Goal: Communication & Community: Connect with others

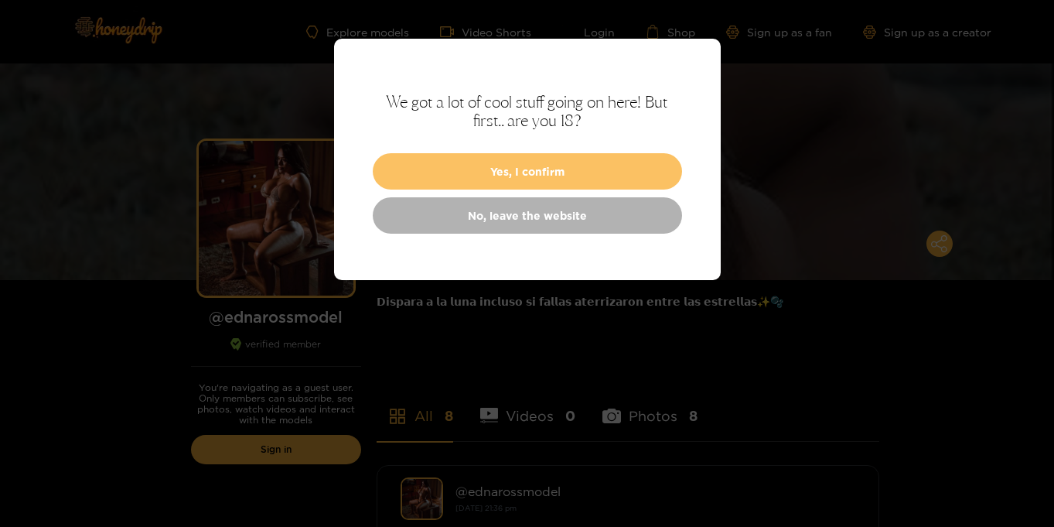
click at [504, 166] on button "Yes, I confirm" at bounding box center [527, 171] width 309 height 36
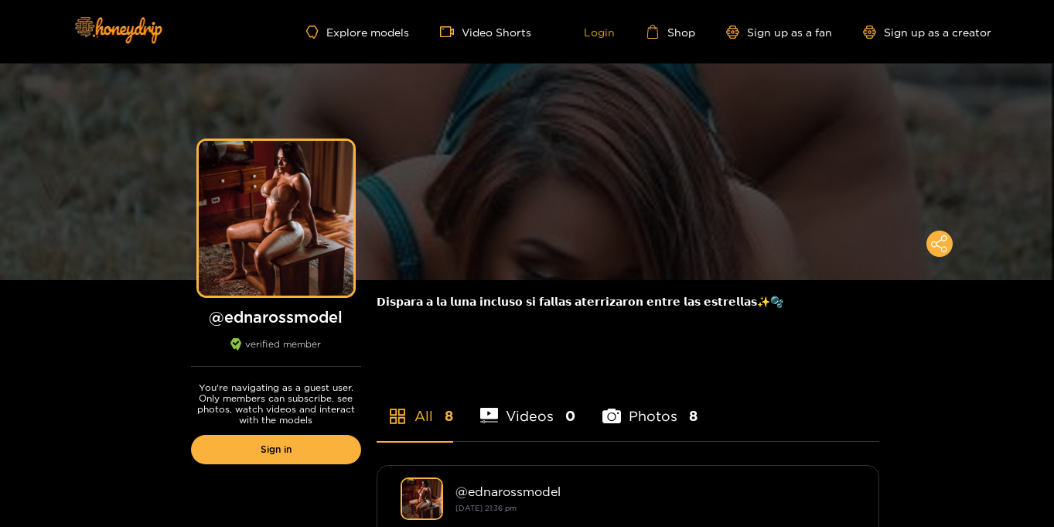
click at [600, 29] on link "Login" at bounding box center [588, 32] width 53 height 14
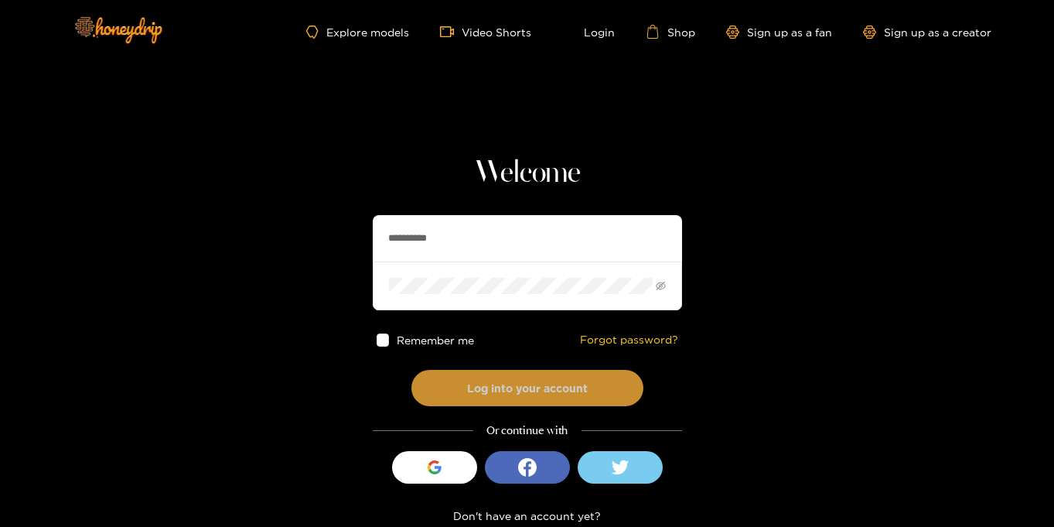
click at [499, 384] on button "Log into your account" at bounding box center [528, 388] width 232 height 36
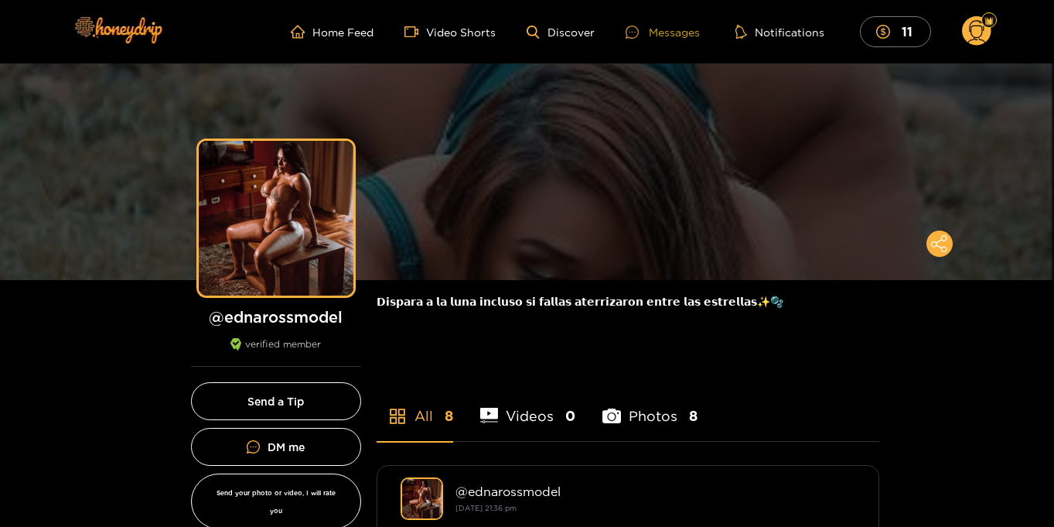
click at [669, 36] on div "Messages" at bounding box center [663, 32] width 74 height 18
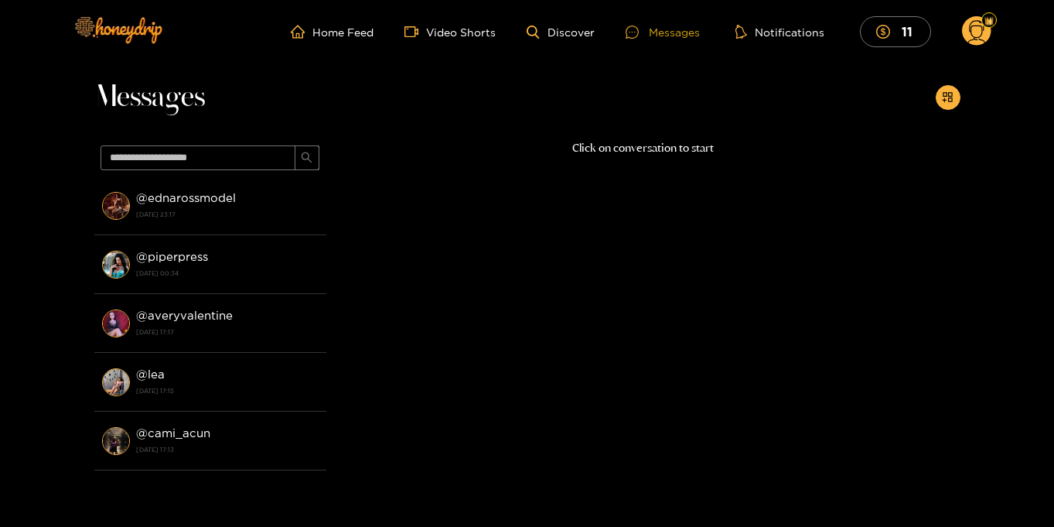
scroll to position [2, 0]
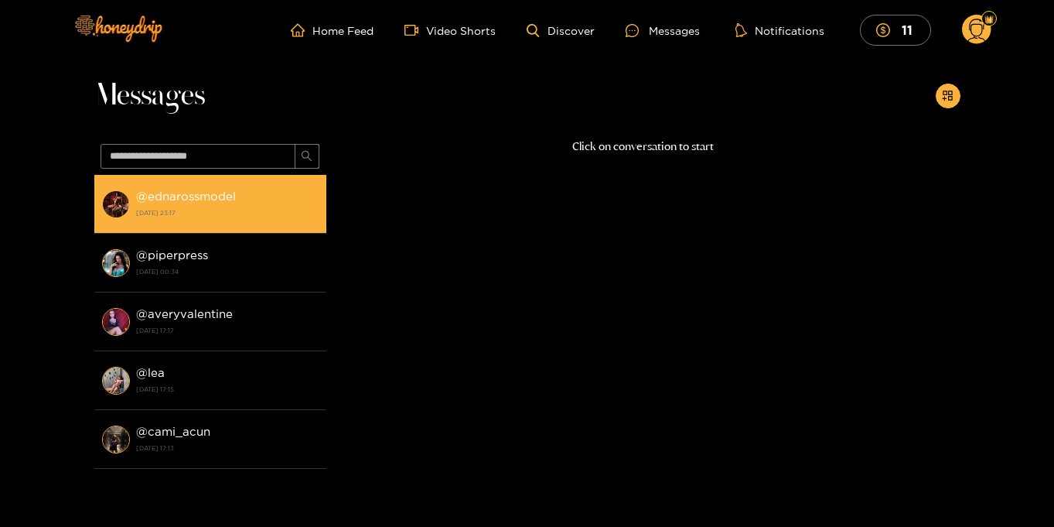
click at [271, 207] on strong "[DATE] 23:17" at bounding box center [227, 213] width 183 height 14
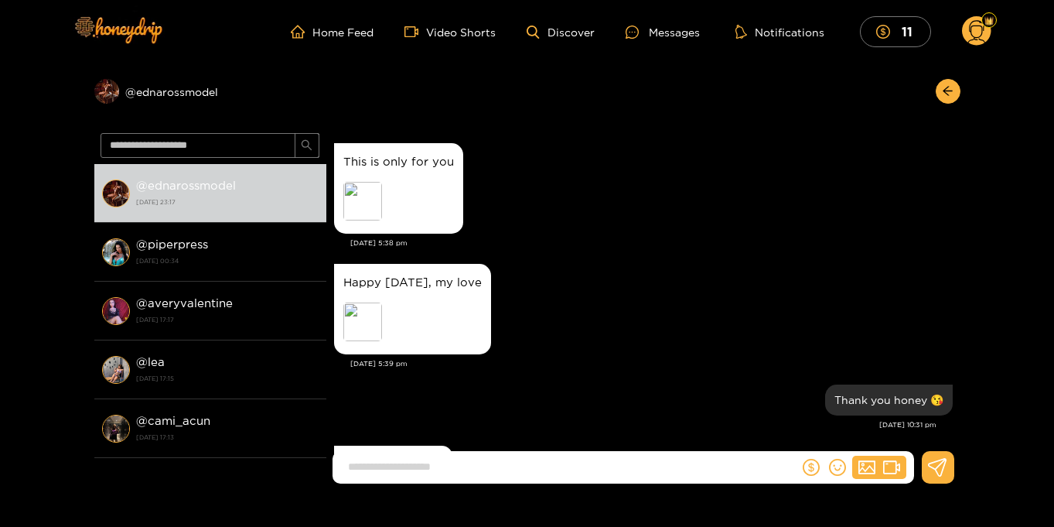
scroll to position [1455, 0]
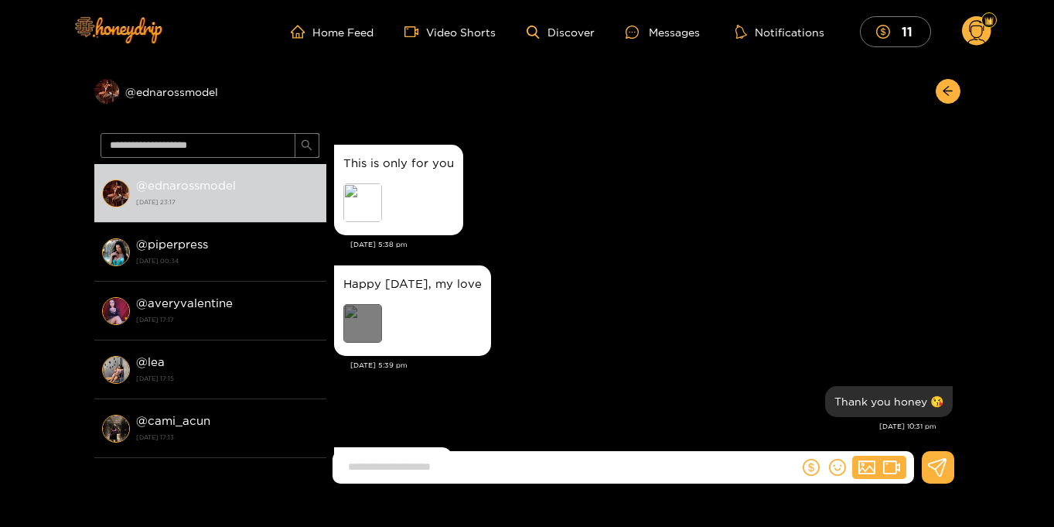
click at [366, 333] on div "Preview" at bounding box center [362, 323] width 39 height 39
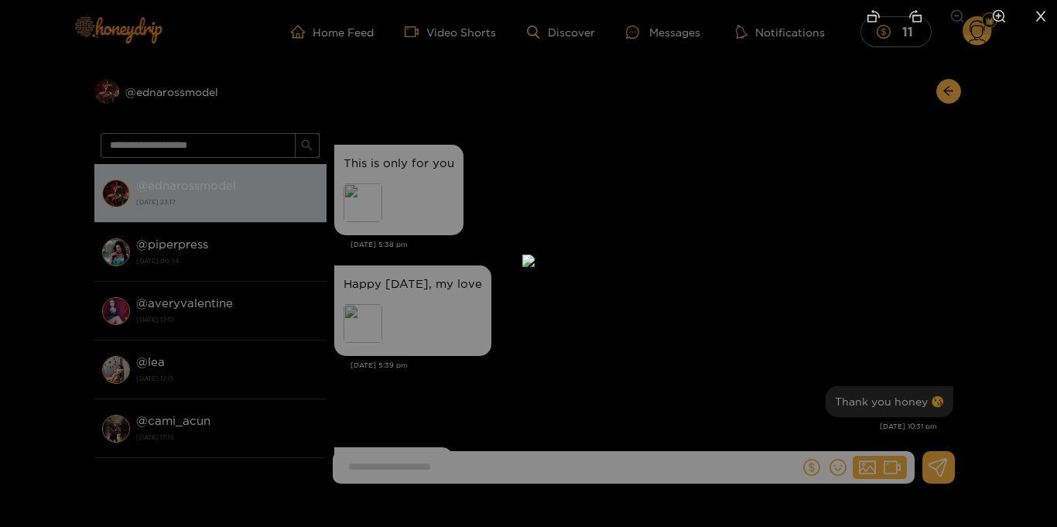
click at [1043, 19] on icon "close" at bounding box center [1041, 16] width 10 height 10
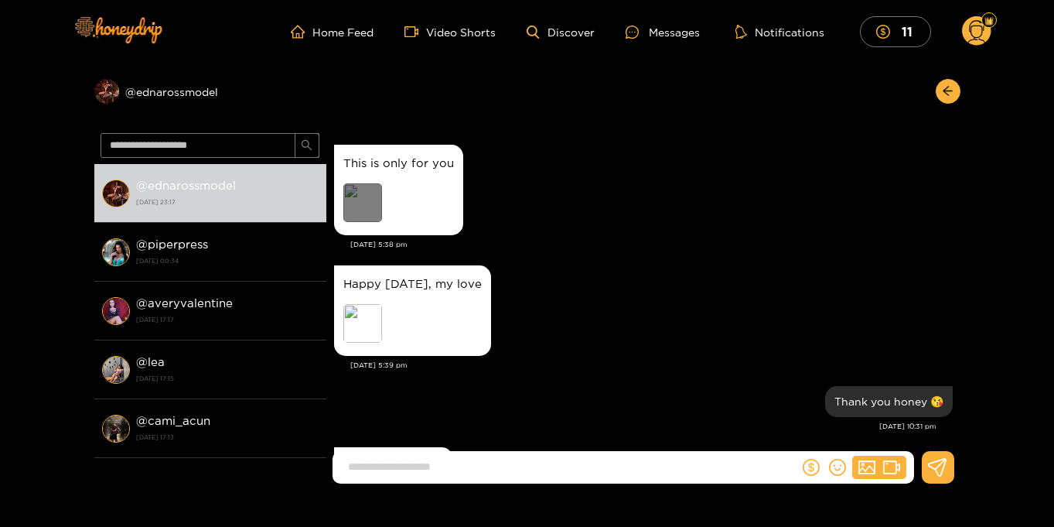
click at [377, 207] on div "Preview" at bounding box center [362, 202] width 39 height 39
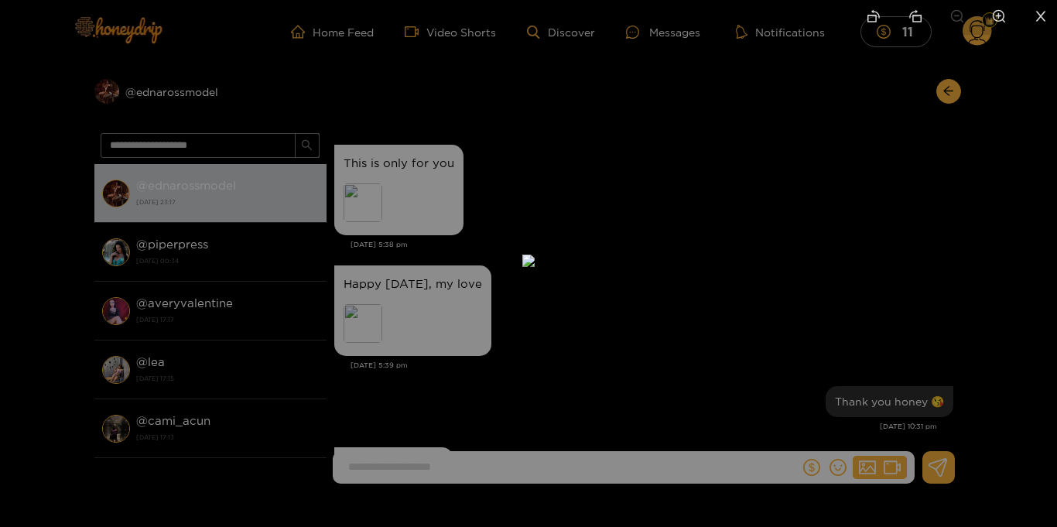
click at [999, 21] on icon "zoom-in" at bounding box center [999, 16] width 14 height 14
drag, startPoint x: 652, startPoint y: 376, endPoint x: 645, endPoint y: 71, distance: 304.9
click at [533, 97] on img at bounding box center [520, 85] width 25 height 25
drag, startPoint x: 698, startPoint y: 311, endPoint x: 702, endPoint y: 166, distance: 144.7
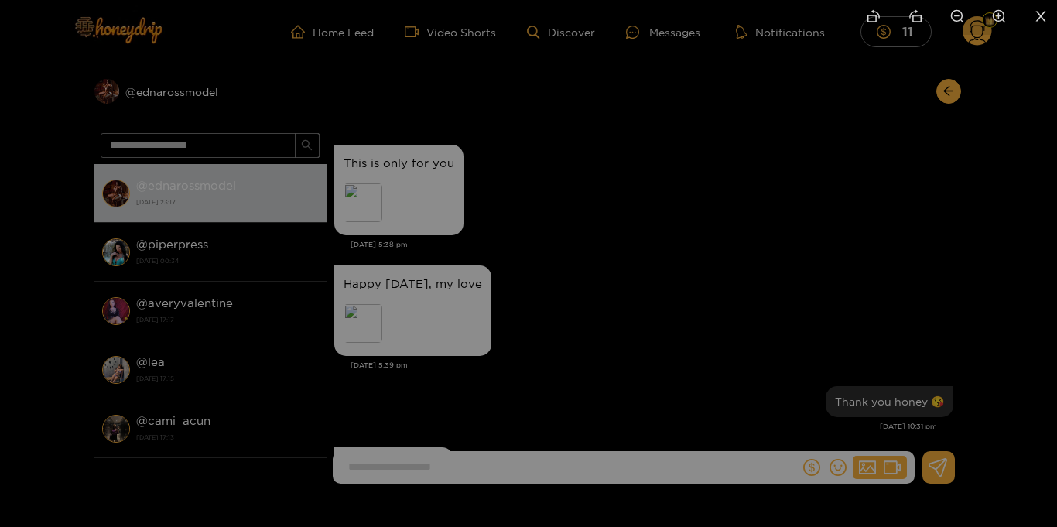
drag, startPoint x: 857, startPoint y: 247, endPoint x: 857, endPoint y: 231, distance: 15.5
click at [1035, 19] on icon "close" at bounding box center [1041, 16] width 14 height 14
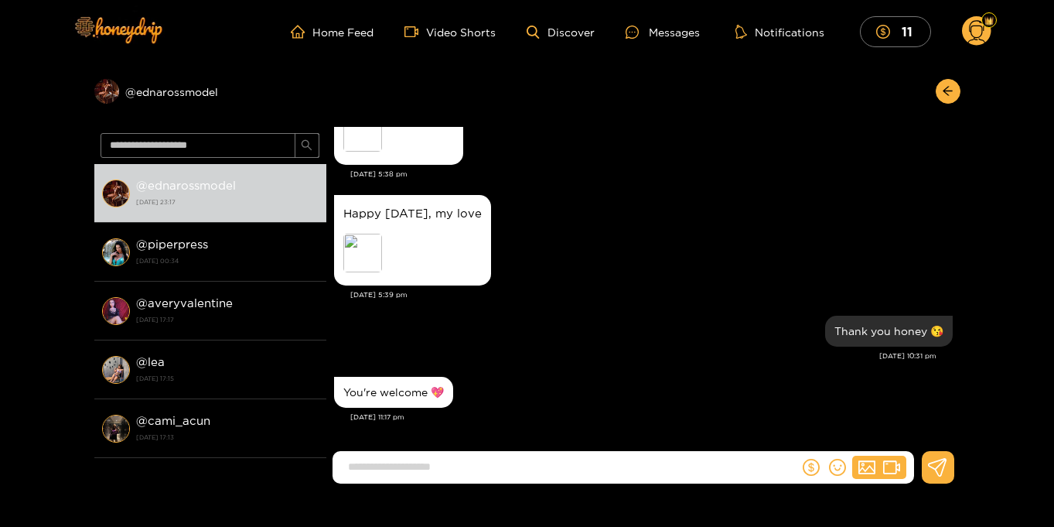
scroll to position [1527, 0]
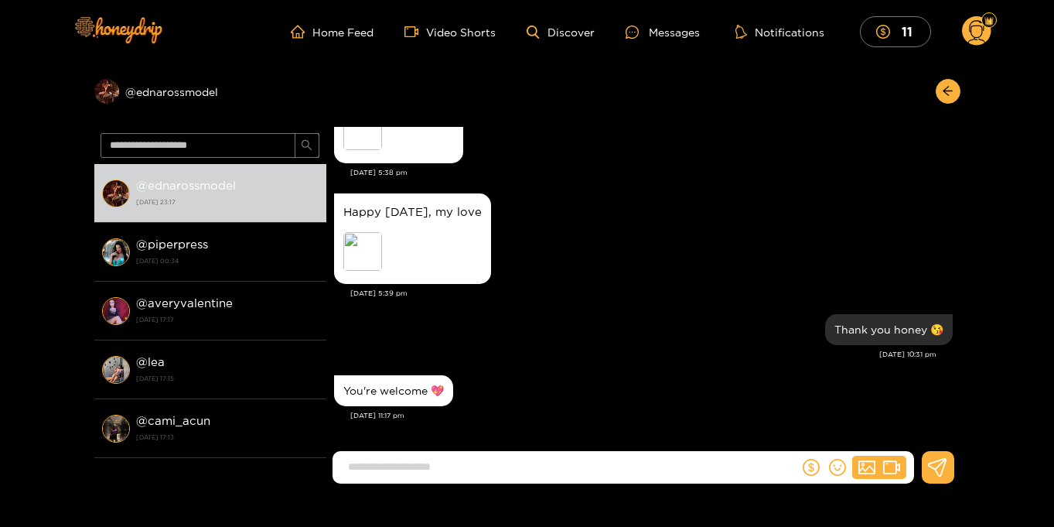
click at [981, 34] on icon at bounding box center [977, 33] width 18 height 27
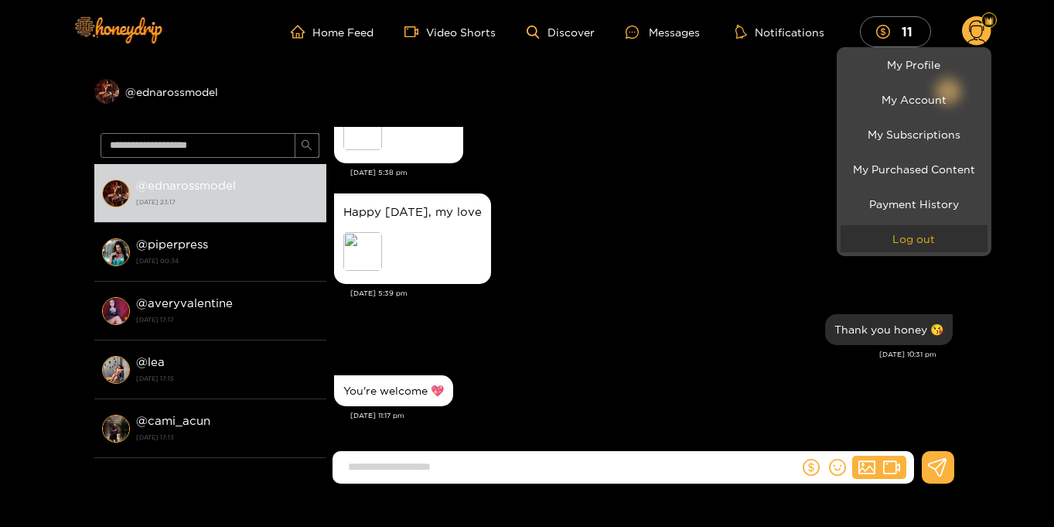
click at [914, 240] on button "Log out" at bounding box center [914, 238] width 147 height 27
